Goal: Transaction & Acquisition: Purchase product/service

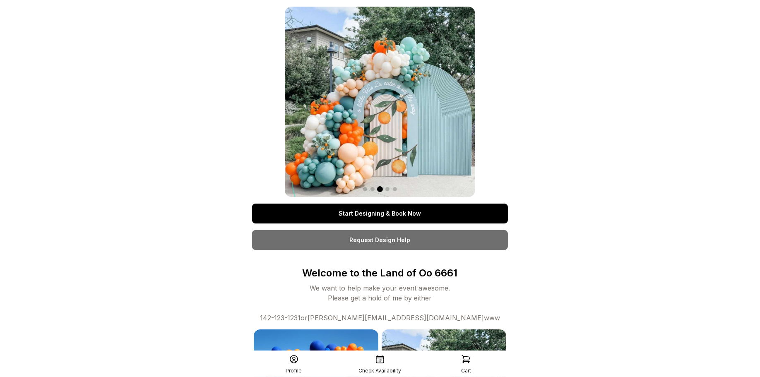
click at [376, 214] on link "Start Designing & Book Now" at bounding box center [380, 214] width 256 height 20
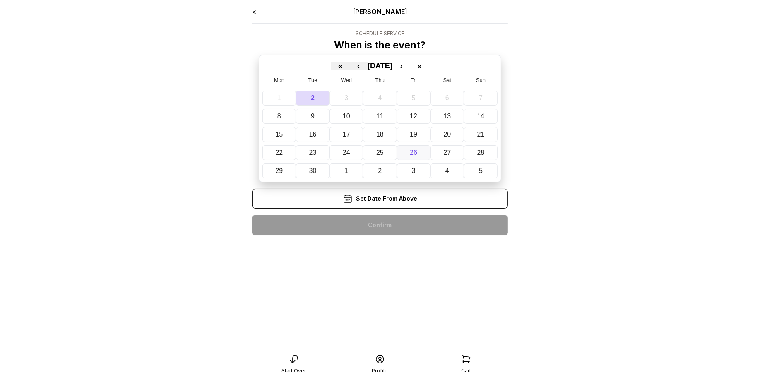
click at [416, 152] on button "26" at bounding box center [414, 152] width 34 height 15
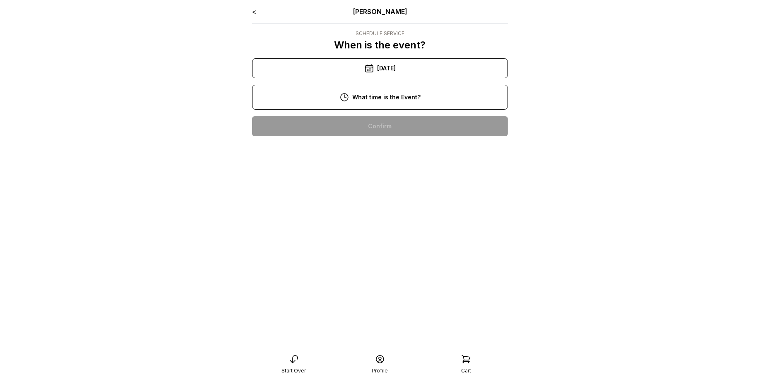
click at [398, 153] on div "2:00 pm" at bounding box center [380, 153] width 242 height 20
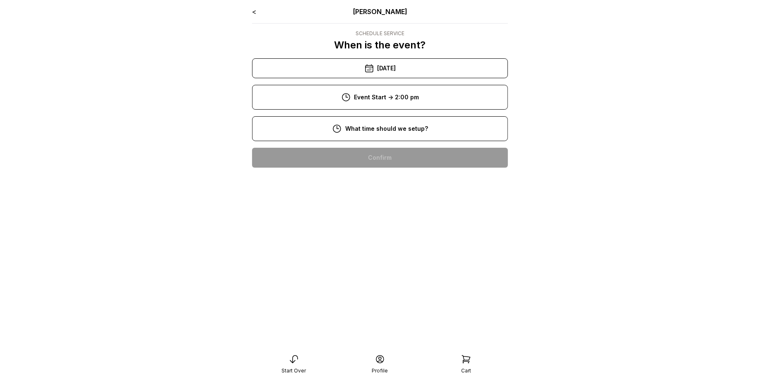
click at [396, 151] on div "< Ryan Pop Schedule Service When is the event? « ‹ September 2025 › » Mon Tue W…" at bounding box center [380, 91] width 256 height 168
click at [392, 187] on div "12:00 pm" at bounding box center [380, 184] width 242 height 20
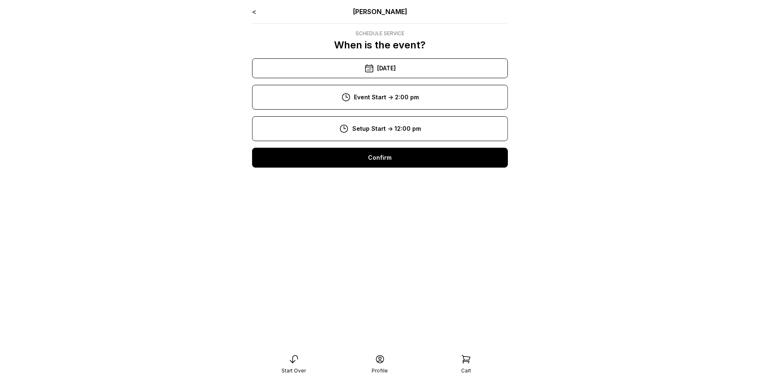
click at [386, 155] on div "Confirm" at bounding box center [380, 158] width 256 height 20
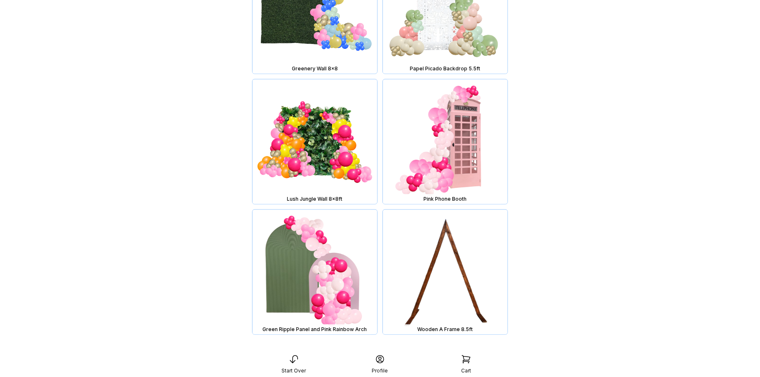
scroll to position [843, 0]
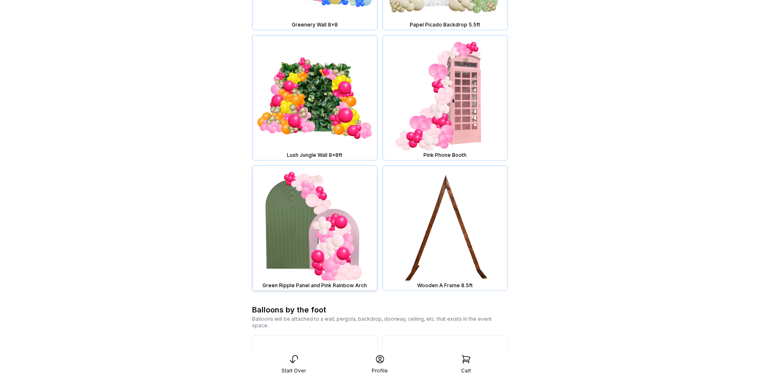
click at [328, 220] on img at bounding box center [314, 228] width 125 height 125
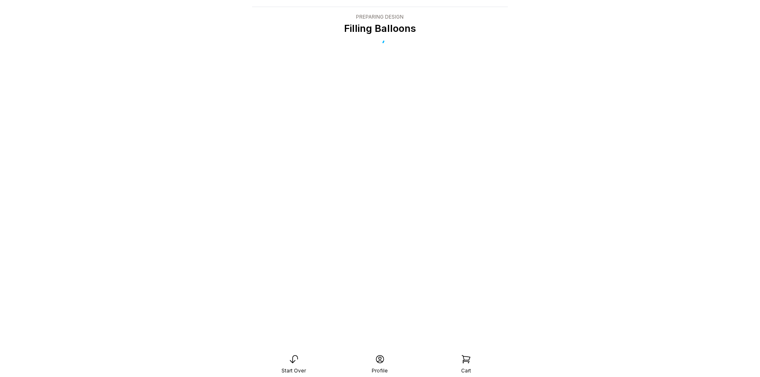
scroll to position [17, 0]
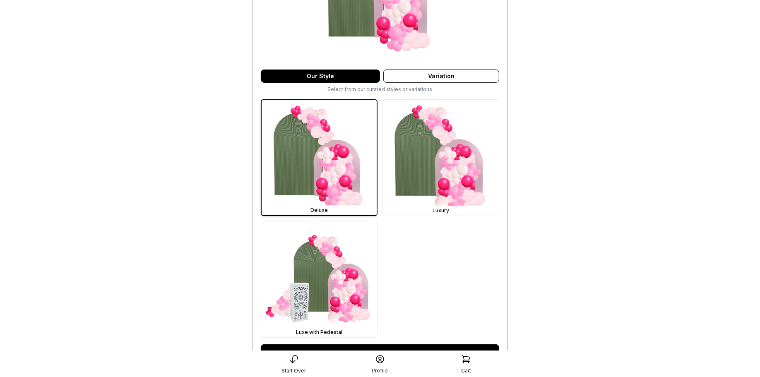
scroll to position [250, 0]
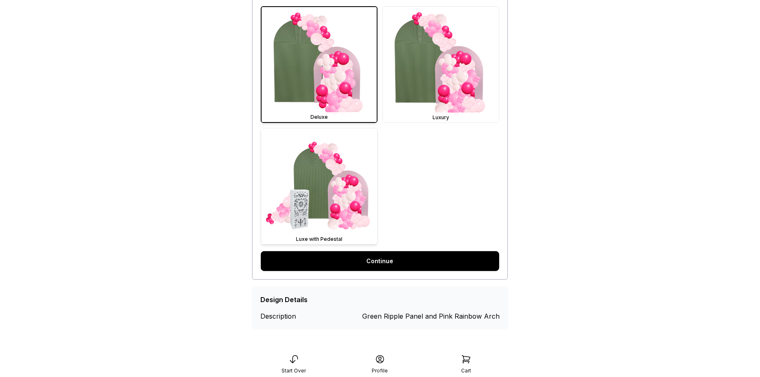
click at [314, 151] on img at bounding box center [319, 186] width 116 height 116
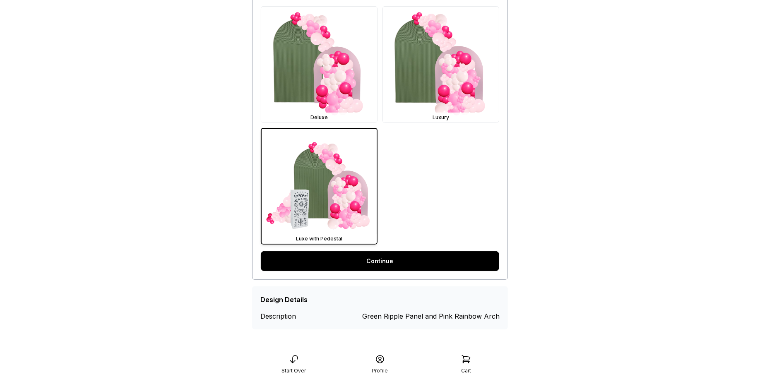
click at [381, 261] on link "Continue" at bounding box center [380, 261] width 238 height 20
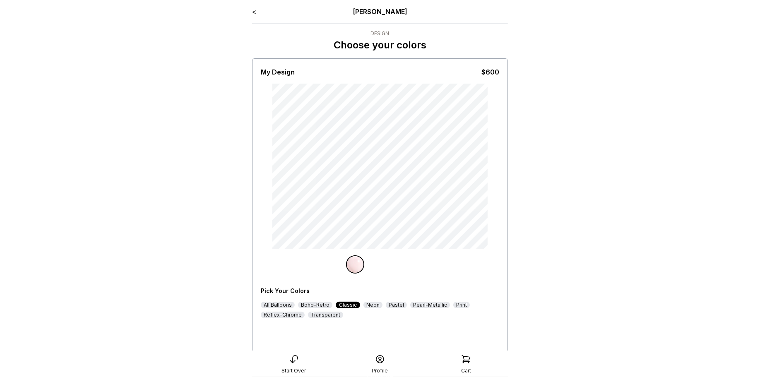
scroll to position [63, 0]
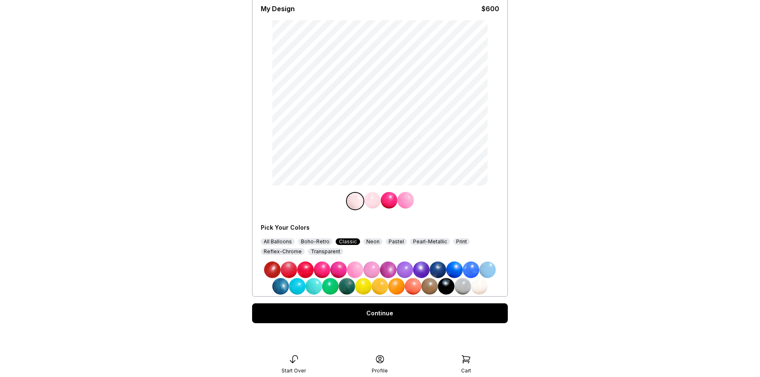
click at [373, 264] on img at bounding box center [371, 270] width 17 height 17
click at [372, 195] on img at bounding box center [372, 200] width 17 height 17
click at [422, 273] on img at bounding box center [421, 270] width 17 height 17
click at [389, 201] on img at bounding box center [389, 200] width 17 height 17
click at [452, 270] on img at bounding box center [454, 270] width 17 height 17
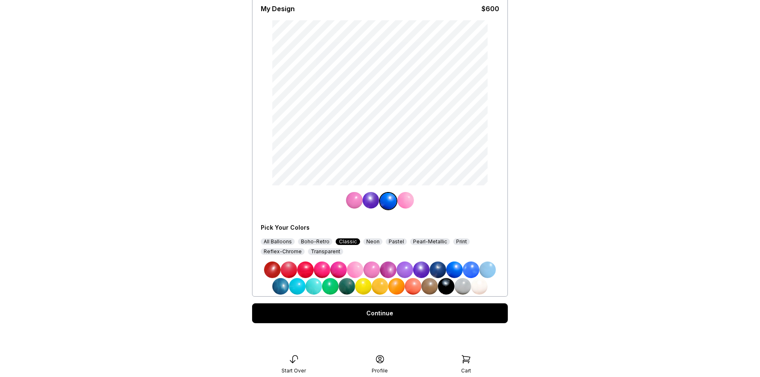
click at [403, 196] on img at bounding box center [405, 200] width 17 height 17
click at [488, 267] on img at bounding box center [487, 270] width 17 height 17
click at [428, 314] on div "Continue" at bounding box center [380, 313] width 256 height 20
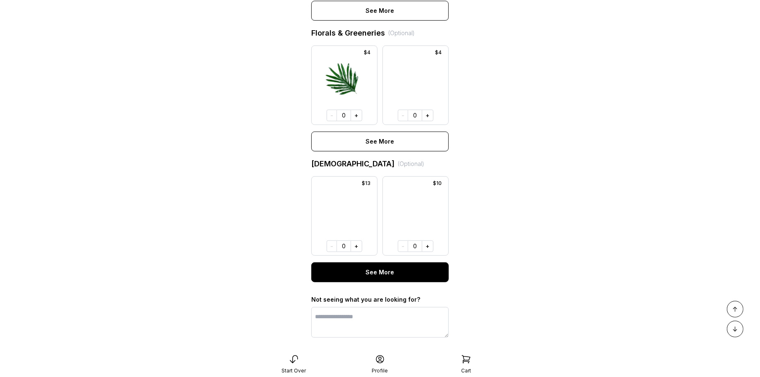
scroll to position [581, 0]
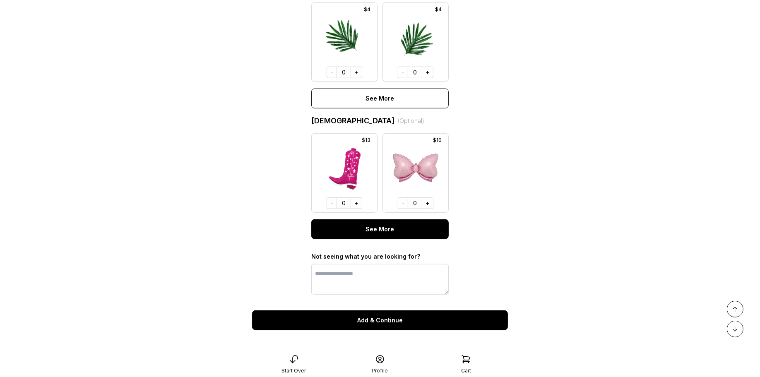
click at [391, 322] on button "Add & Continue" at bounding box center [380, 320] width 256 height 20
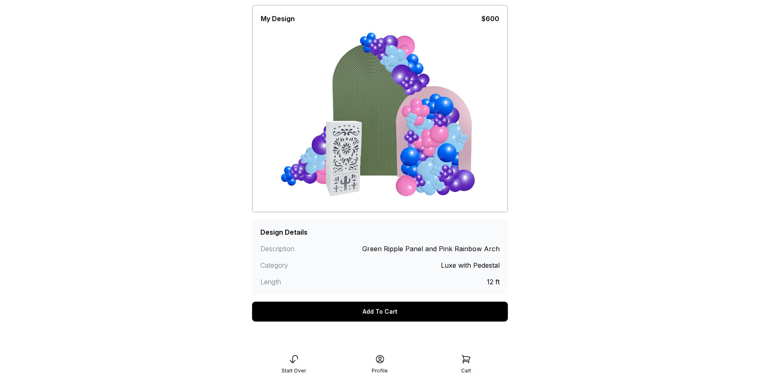
scroll to position [55, 0]
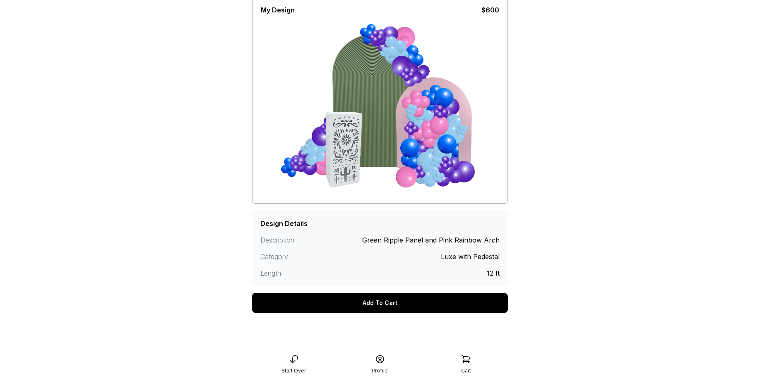
click at [392, 304] on div "Add To Cart" at bounding box center [380, 303] width 256 height 20
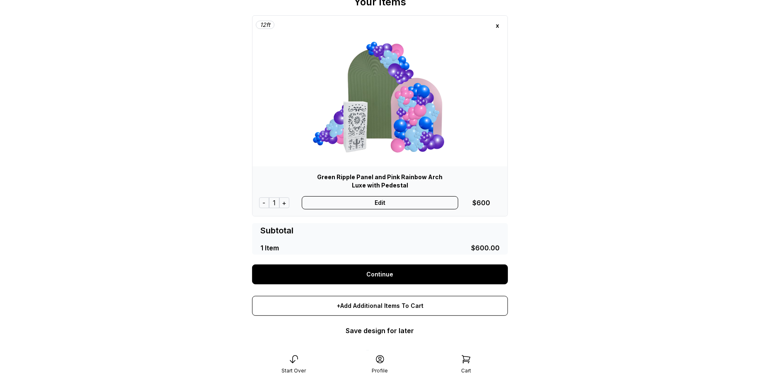
scroll to position [53, 0]
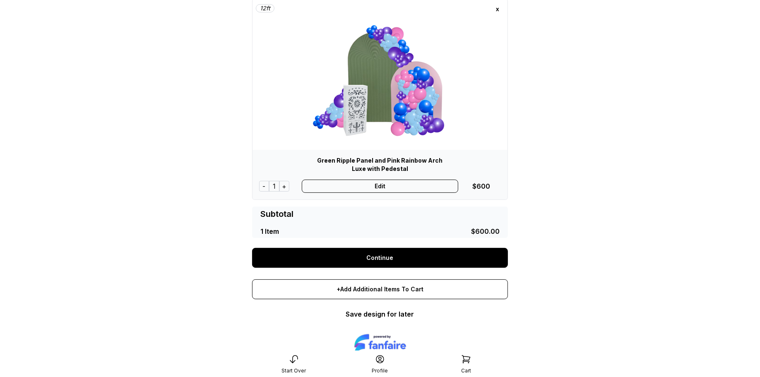
click at [391, 256] on link "Continue" at bounding box center [380, 258] width 256 height 20
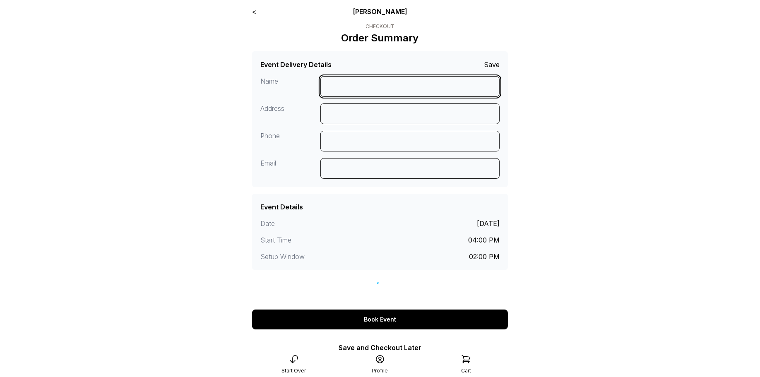
click at [342, 83] on input at bounding box center [410, 86] width 180 height 21
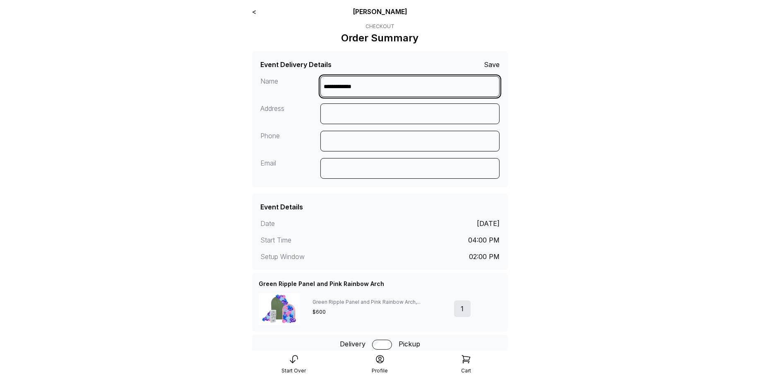
type input "**********"
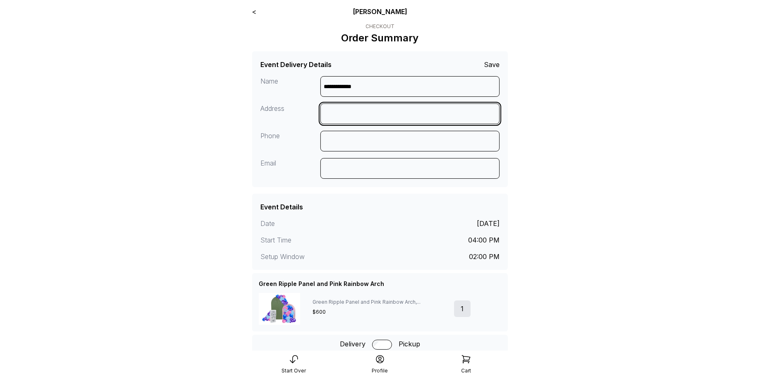
click at [341, 113] on input at bounding box center [410, 113] width 180 height 21
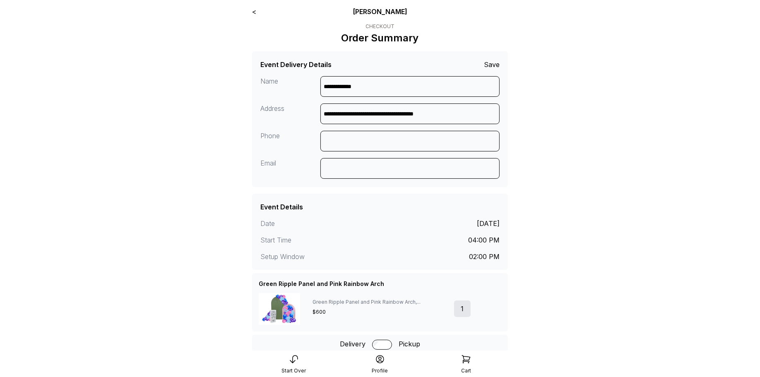
type input "**********"
click at [356, 137] on input at bounding box center [410, 141] width 180 height 21
type input "**********"
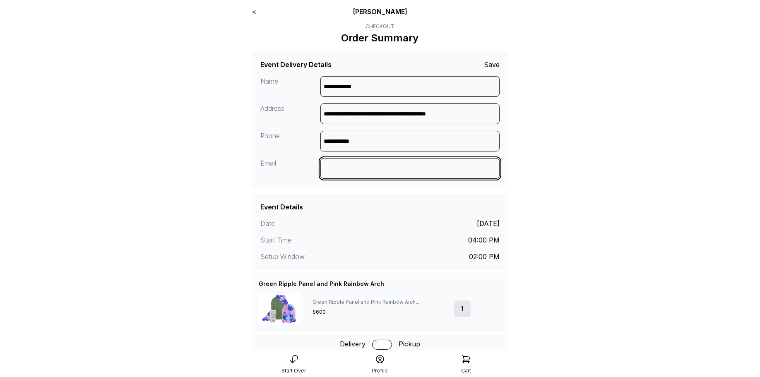
click at [348, 171] on input at bounding box center [410, 168] width 180 height 21
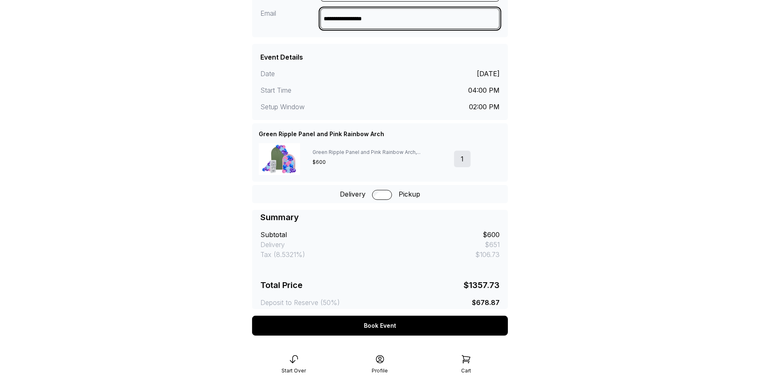
scroll to position [185, 0]
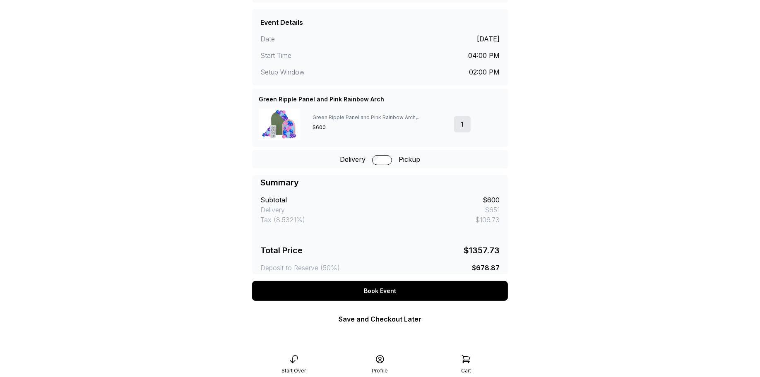
type input "**********"
click at [557, 176] on main "**********" at bounding box center [380, 88] width 760 height 547
click at [427, 215] on div "Summary Subtotal $600 Delivery $651 Tax (8.5321%) $106.73 Total Price $1357.73 …" at bounding box center [379, 225] width 239 height 96
click at [393, 317] on link "Save and Checkout Later" at bounding box center [379, 319] width 83 height 8
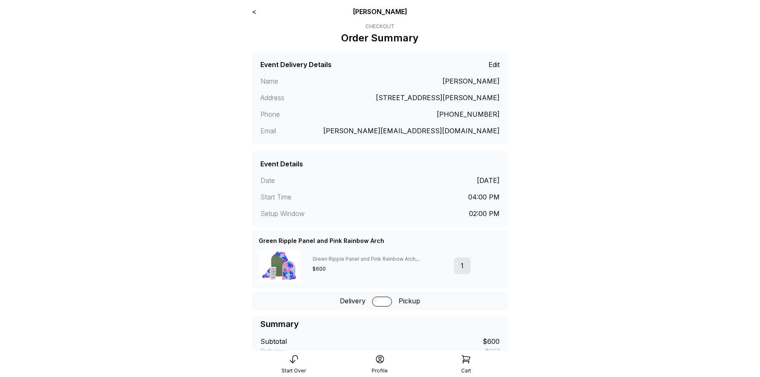
click at [467, 362] on icon at bounding box center [466, 359] width 10 height 10
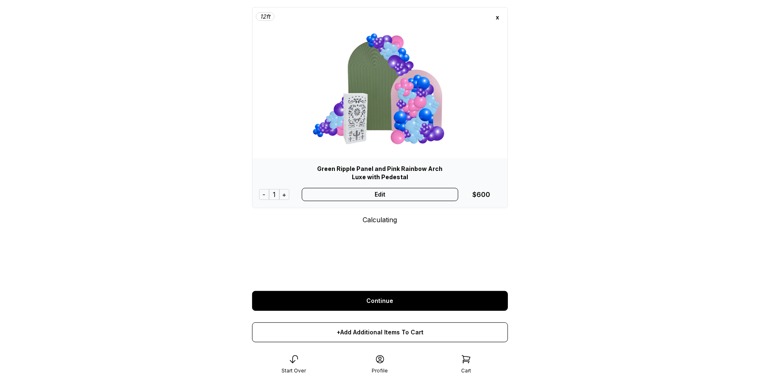
scroll to position [81, 0]
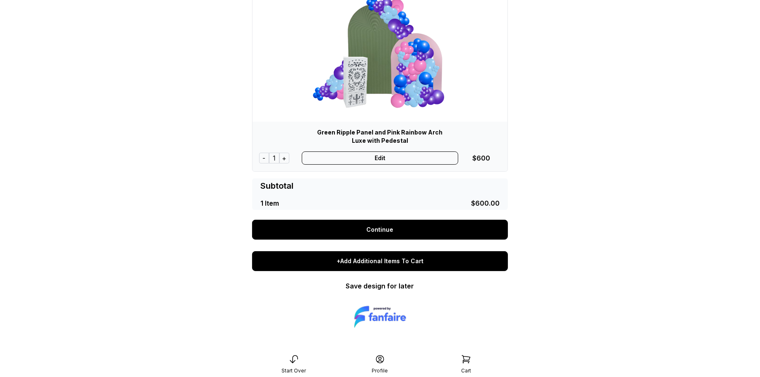
click at [388, 260] on div "+Add Additional Items To Cart" at bounding box center [380, 261] width 256 height 20
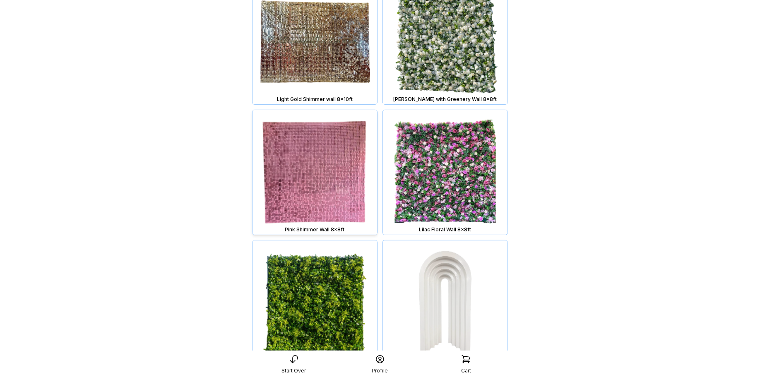
scroll to position [271, 0]
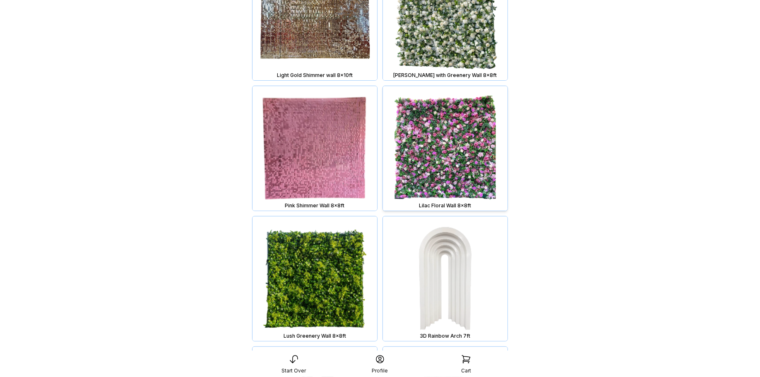
click at [461, 109] on img at bounding box center [445, 148] width 125 height 125
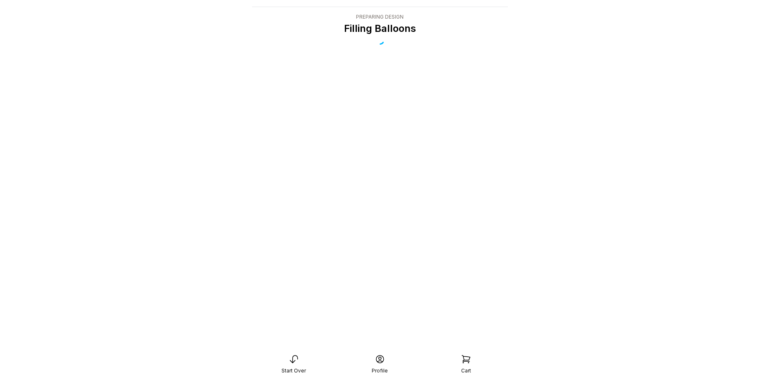
scroll to position [17, 0]
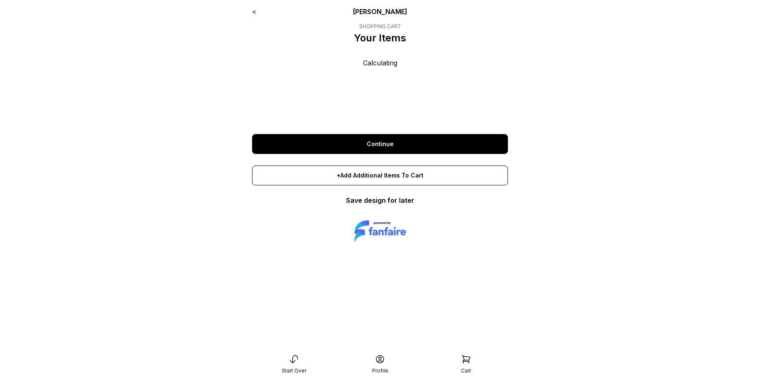
scroll to position [17, 0]
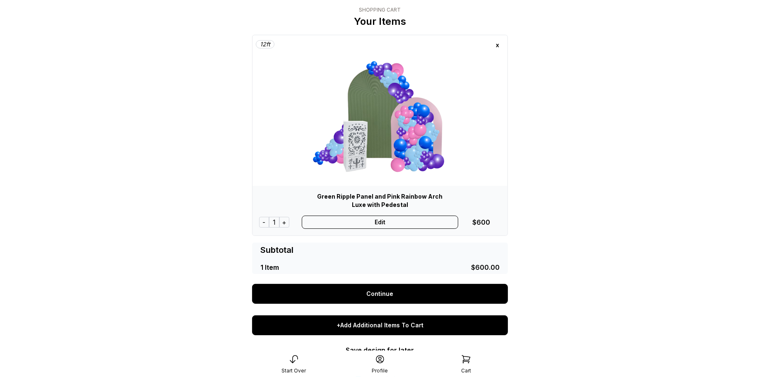
click at [380, 331] on div "+Add Additional Items To Cart" at bounding box center [380, 325] width 256 height 20
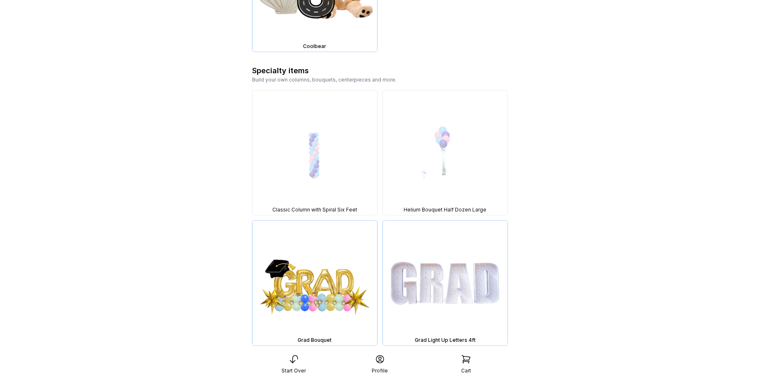
scroll to position [1523, 0]
